Goal: Navigation & Orientation: Find specific page/section

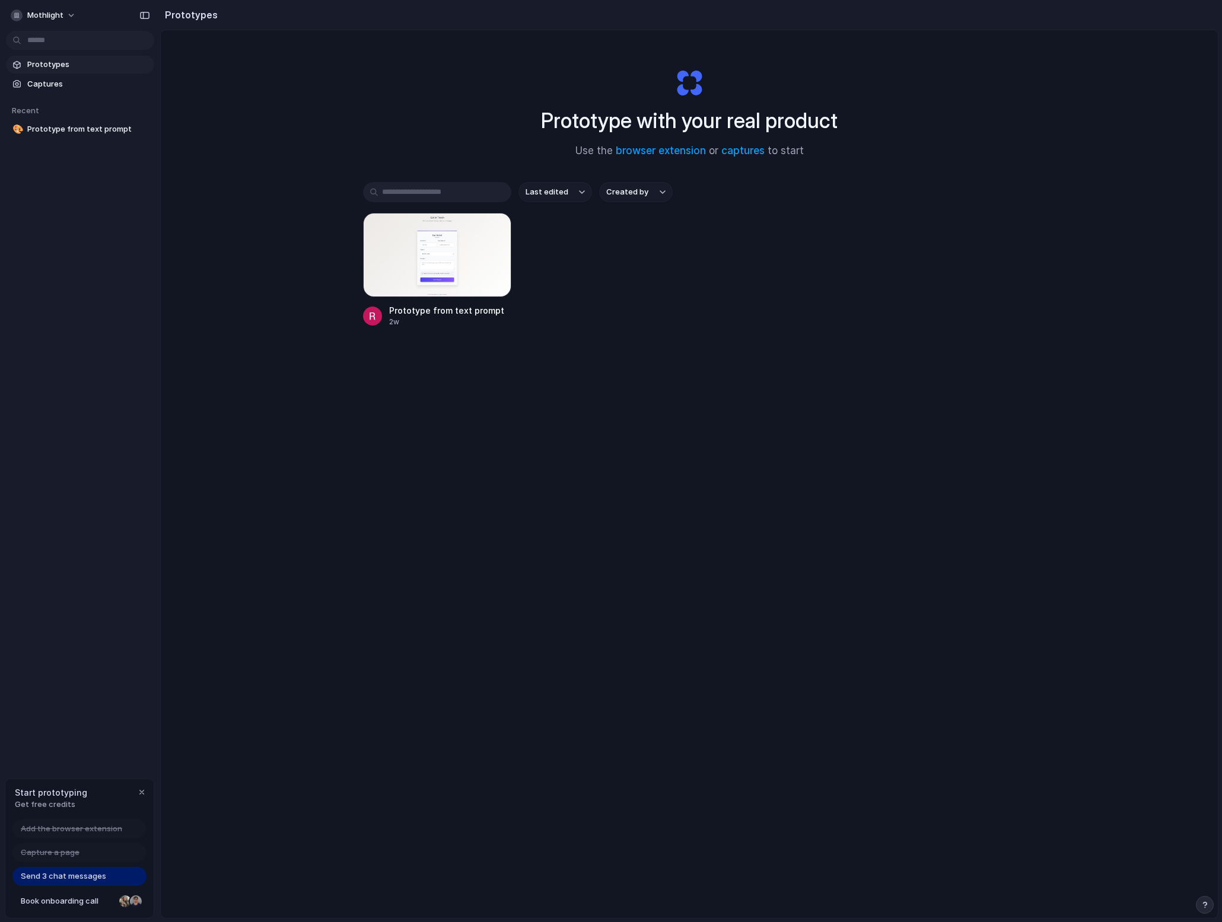
drag, startPoint x: 938, startPoint y: 250, endPoint x: 933, endPoint y: 256, distance: 8.1
click at [938, 250] on div "Prototype from text prompt 2w" at bounding box center [689, 270] width 653 height 114
click at [139, 792] on div "button" at bounding box center [141, 792] width 9 height 9
click at [61, 13] on span "mothlight" at bounding box center [45, 15] width 36 height 12
click at [58, 96] on li "Sign out" at bounding box center [57, 99] width 98 height 19
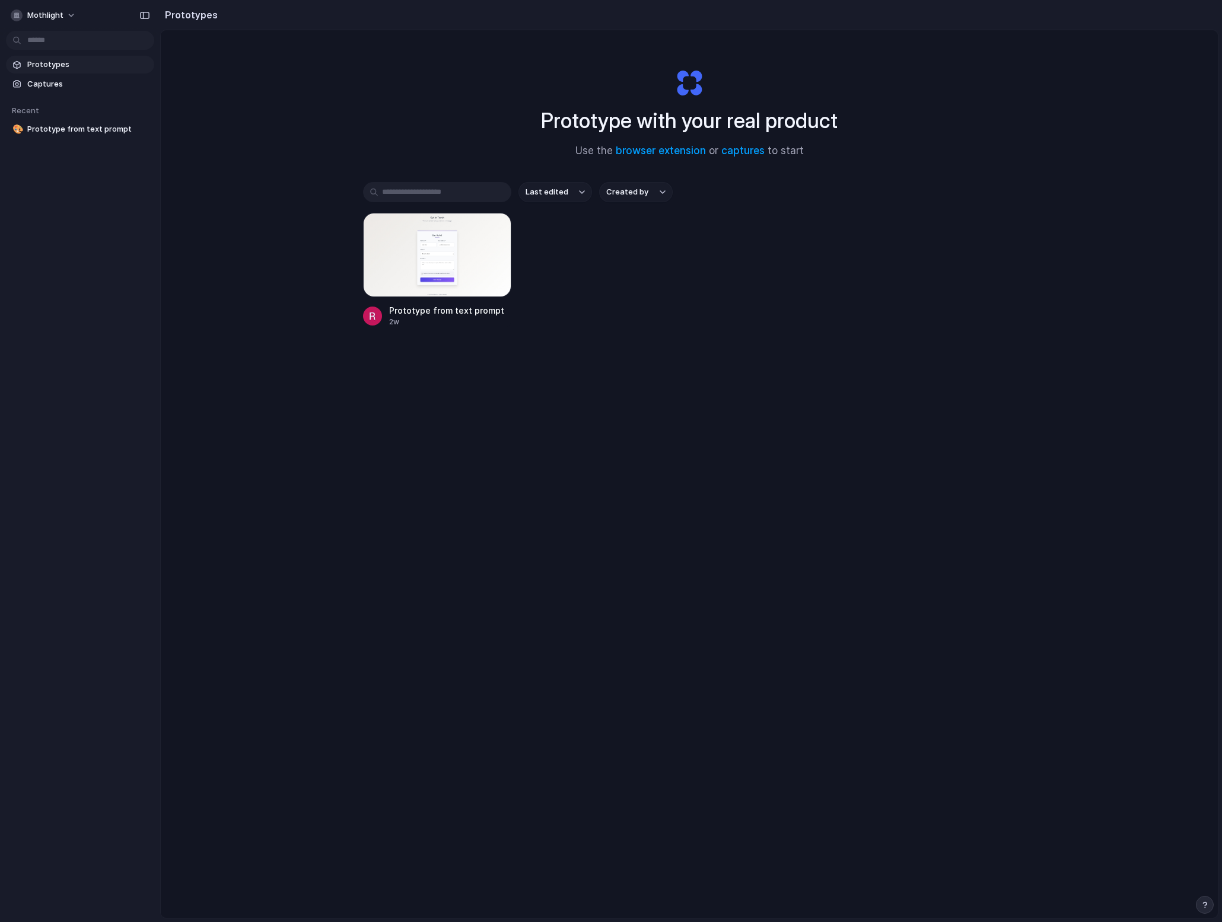
scroll to position [63, 0]
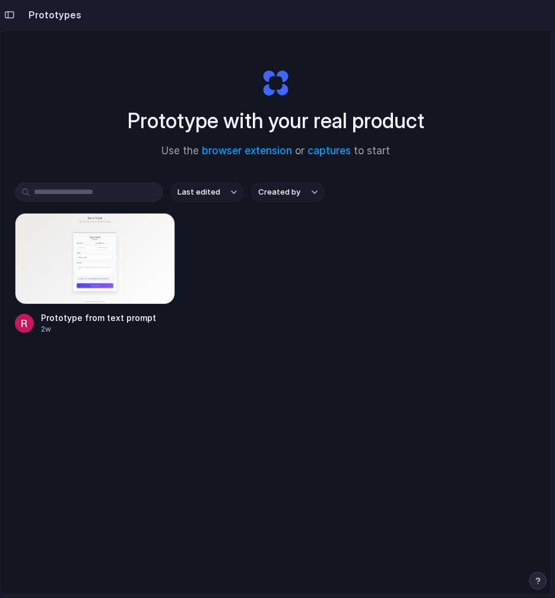
click at [231, 43] on div "Prototype with your real product Use the browser extension or captures to start…" at bounding box center [276, 343] width 550 height 626
drag, startPoint x: 213, startPoint y: 84, endPoint x: 202, endPoint y: 69, distance: 18.3
click at [202, 69] on div "Prototype with your real product Use the browser extension or captures to start" at bounding box center [276, 108] width 475 height 128
